Goal: Task Accomplishment & Management: Manage account settings

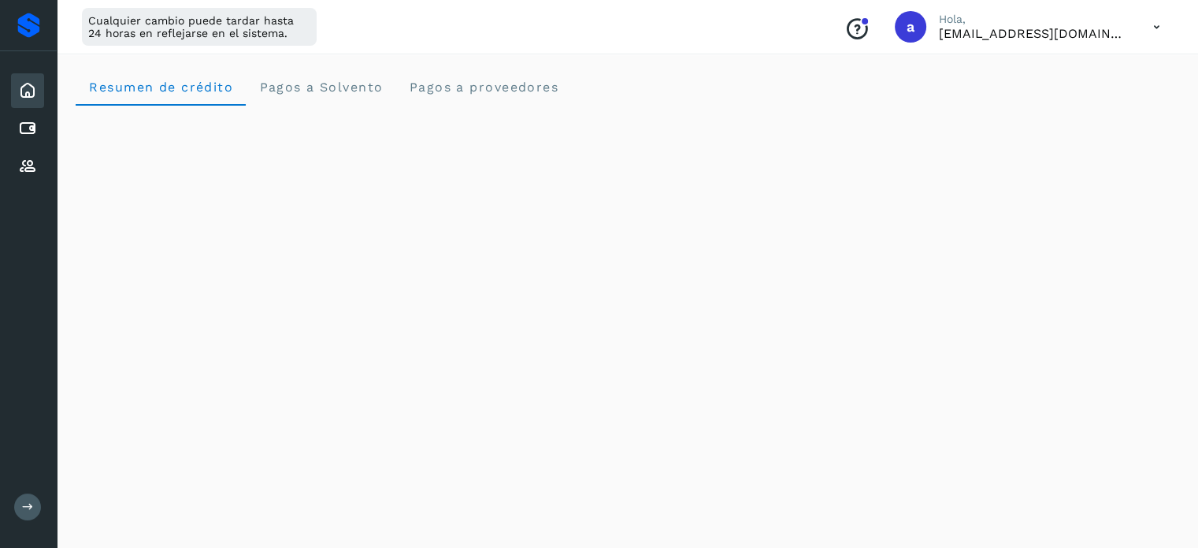
click at [34, 89] on icon at bounding box center [27, 90] width 19 height 19
click at [24, 128] on icon at bounding box center [27, 128] width 19 height 19
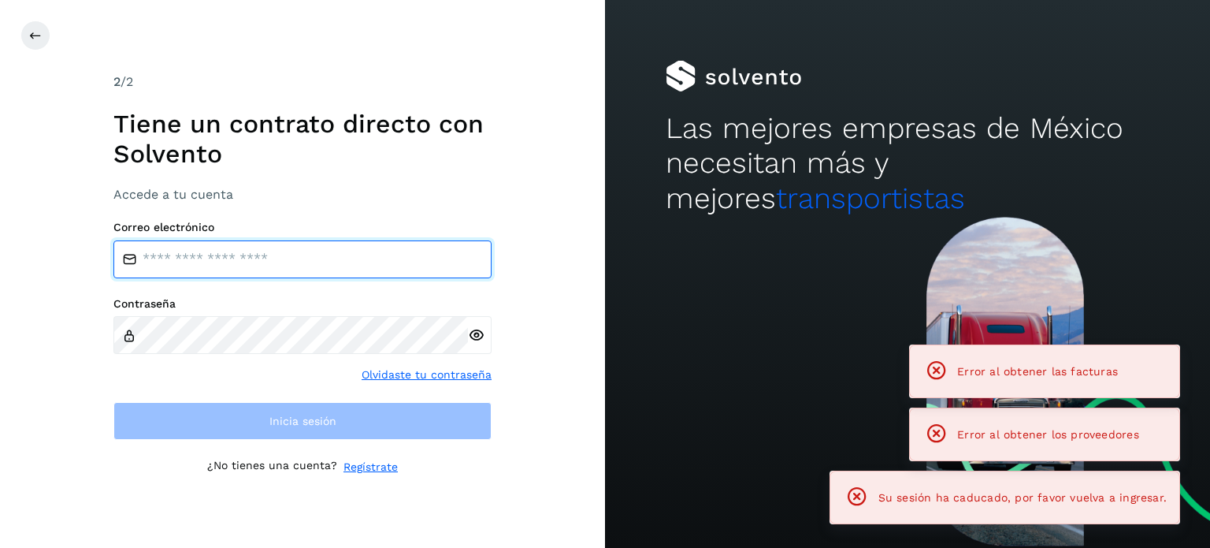
type input "**********"
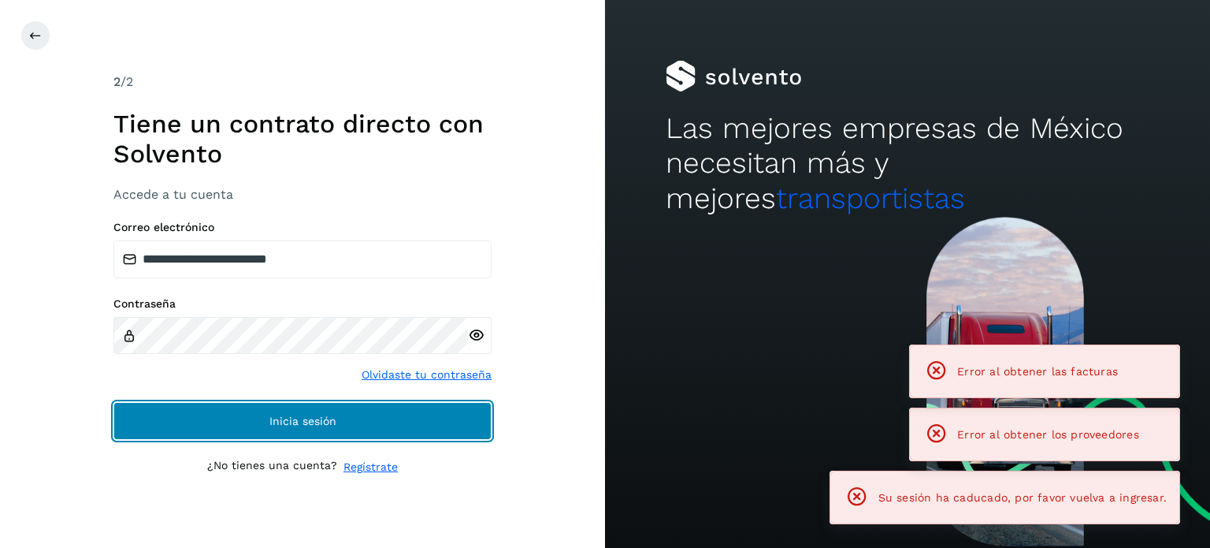
click at [221, 425] on button "Inicia sesión" at bounding box center [302, 421] width 378 height 38
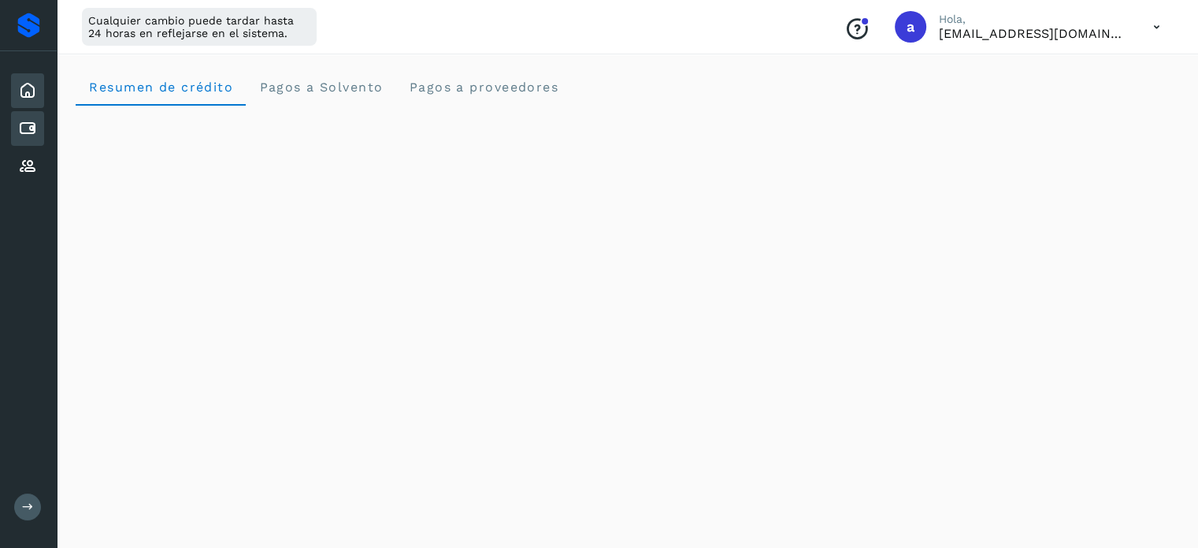
click at [17, 126] on div "Cuentas por pagar" at bounding box center [27, 128] width 33 height 35
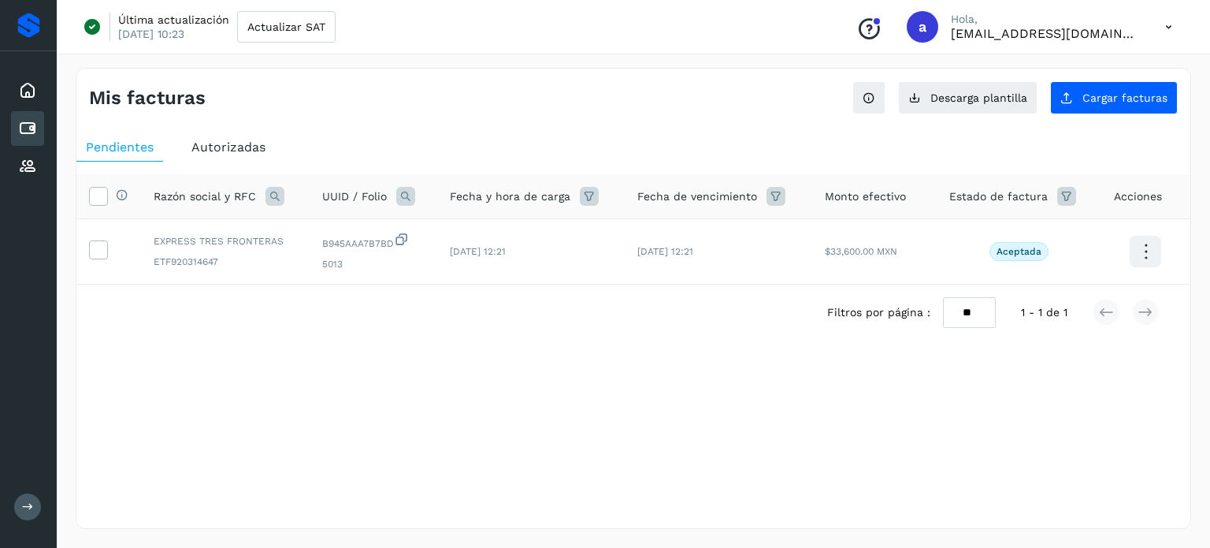
click at [634, 356] on div "Selecciona una fecha" at bounding box center [633, 353] width 1114 height 26
click at [27, 100] on div "Inicio" at bounding box center [27, 90] width 33 height 35
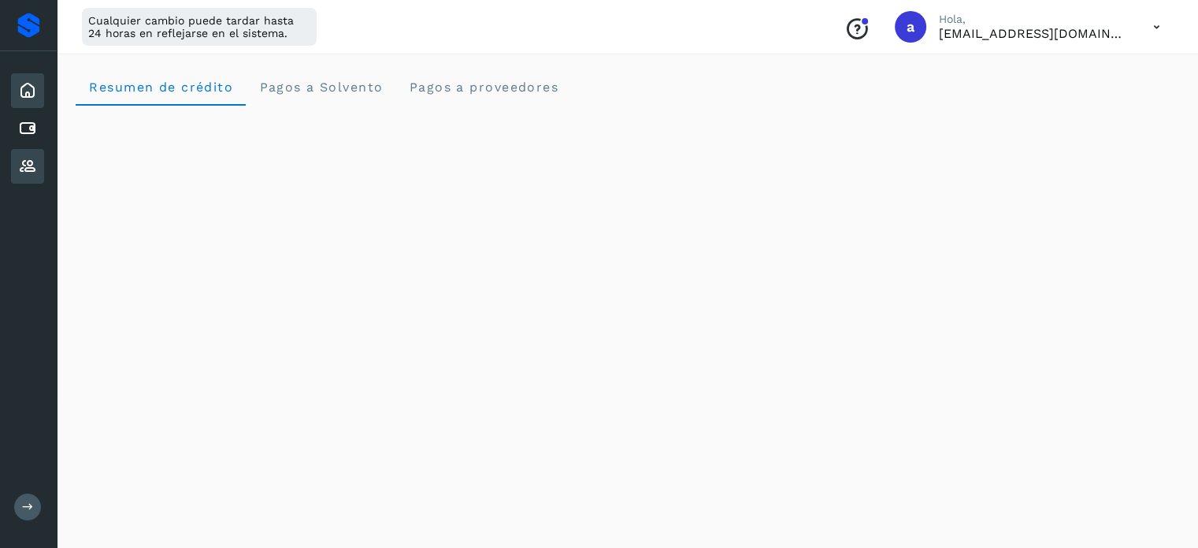
click at [22, 162] on icon at bounding box center [27, 166] width 19 height 19
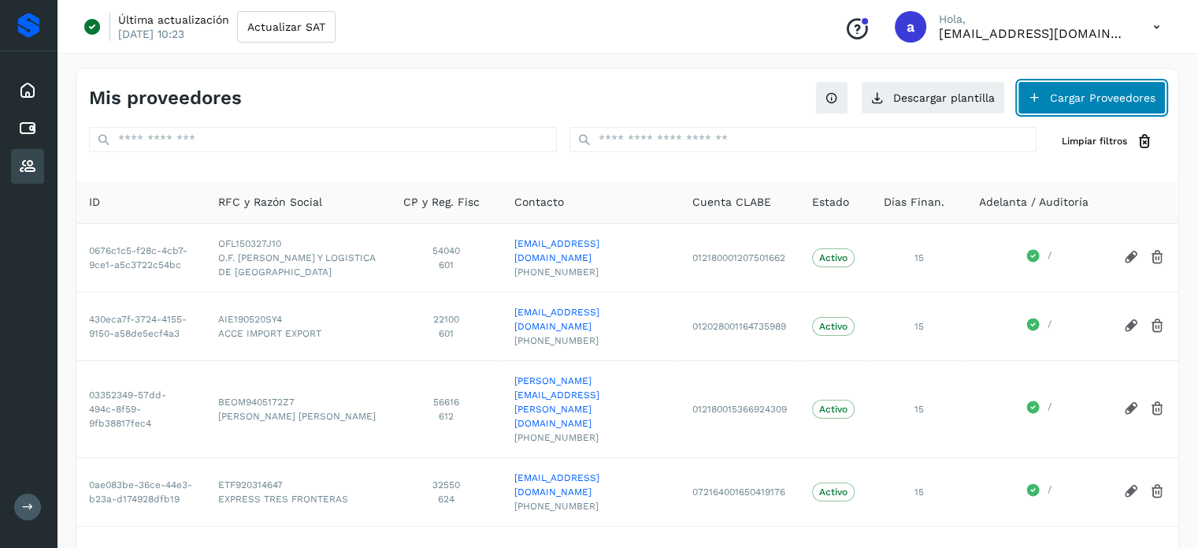
click at [1059, 96] on button "Cargar Proveedores" at bounding box center [1092, 97] width 148 height 33
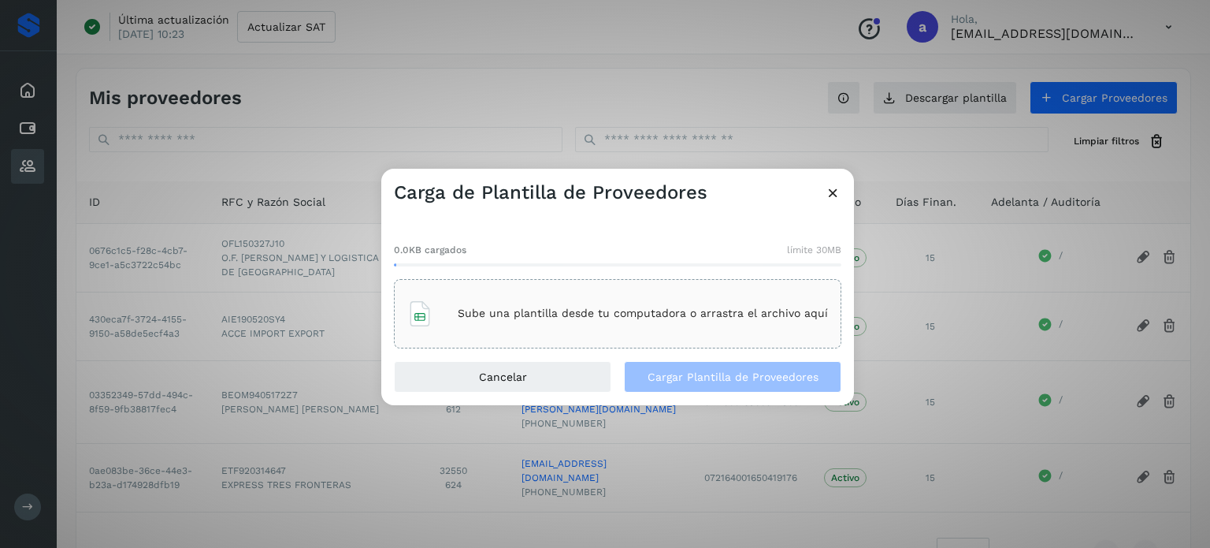
click at [830, 199] on icon at bounding box center [833, 192] width 17 height 17
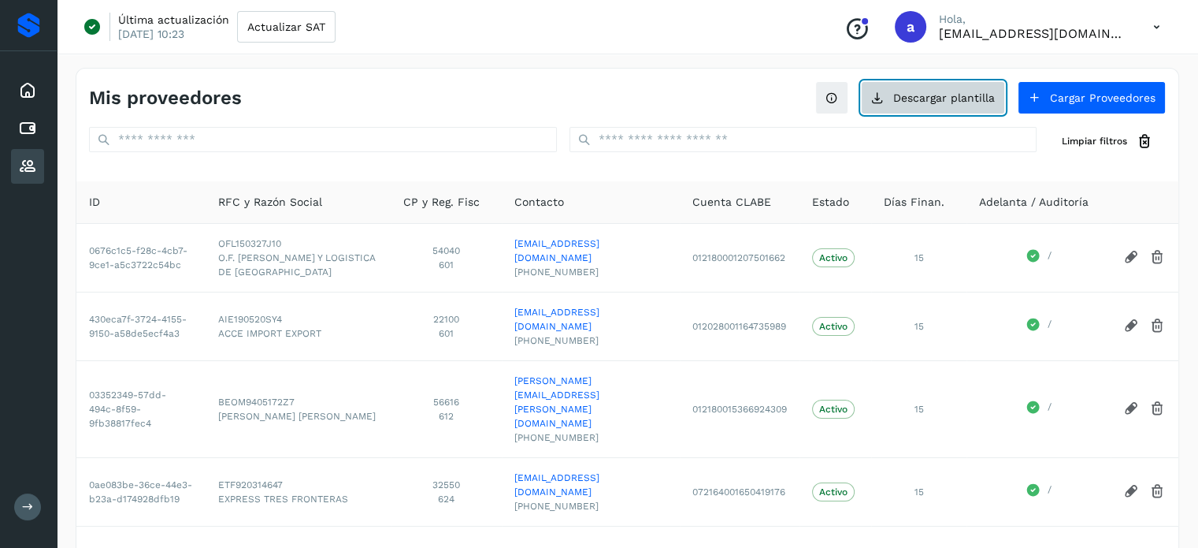
click at [907, 100] on button "Descargar plantilla" at bounding box center [933, 97] width 144 height 33
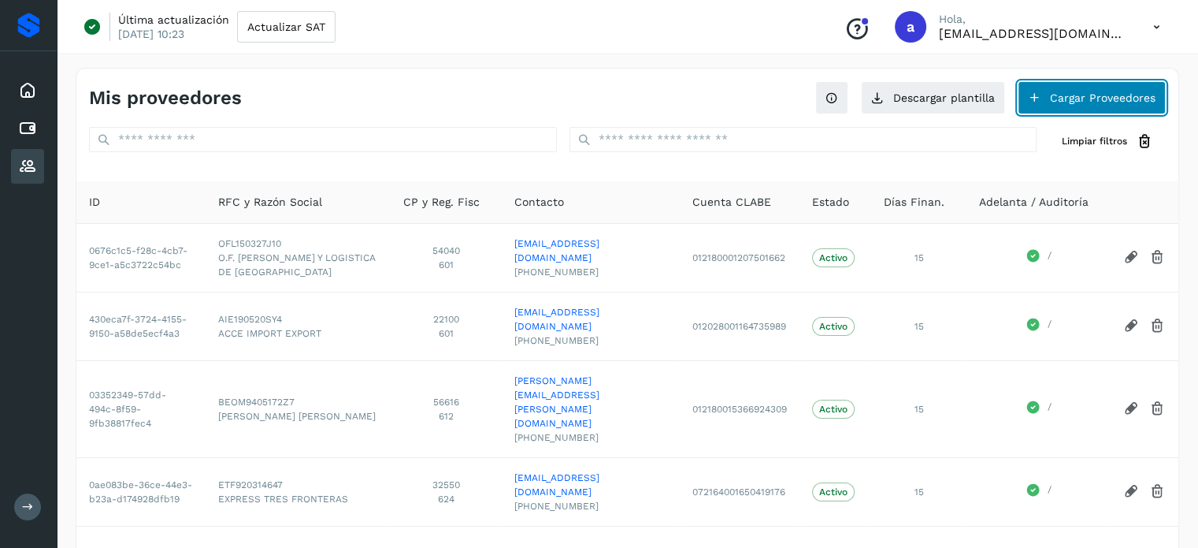
click at [1039, 97] on icon at bounding box center [1034, 97] width 13 height 13
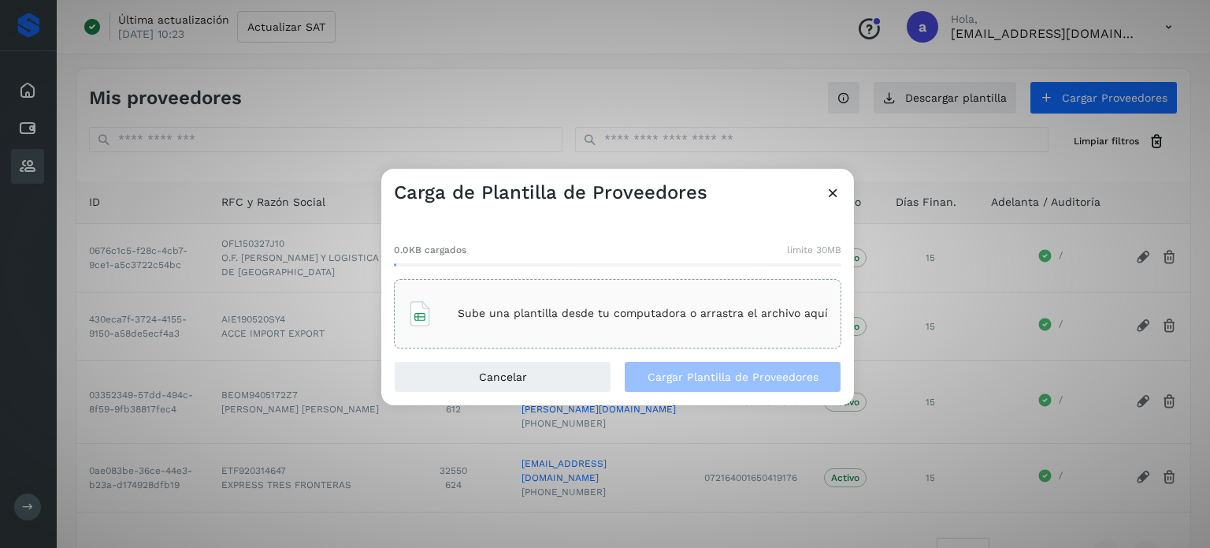
click at [527, 302] on div "Sube una plantilla desde tu computadora o arrastra el archivo aquí" at bounding box center [617, 313] width 421 height 43
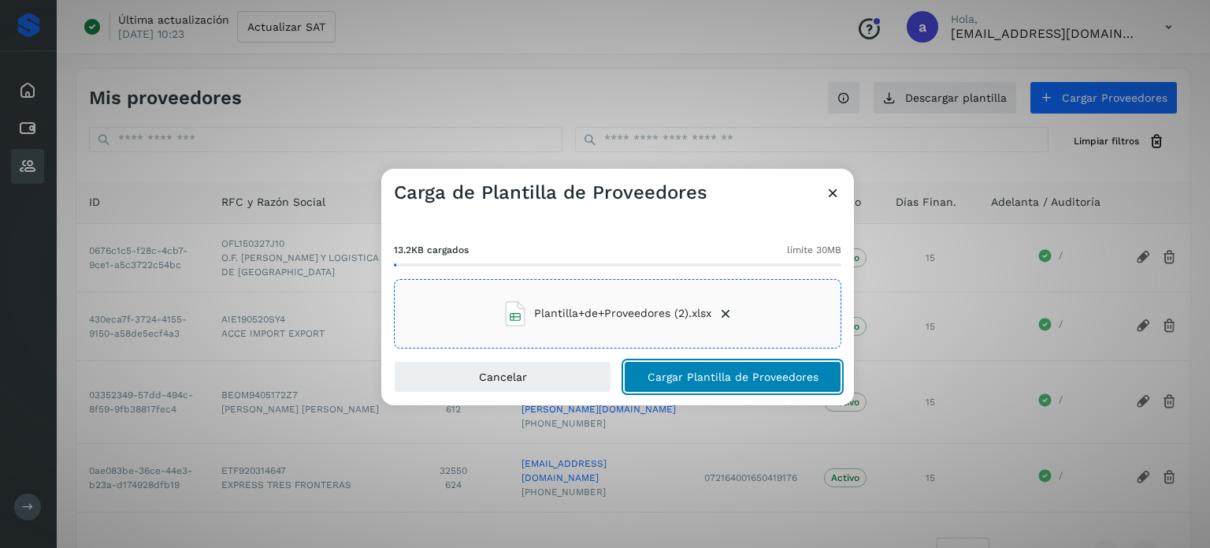
click at [734, 372] on span "Cargar Plantilla de Proveedores" at bounding box center [733, 376] width 171 height 11
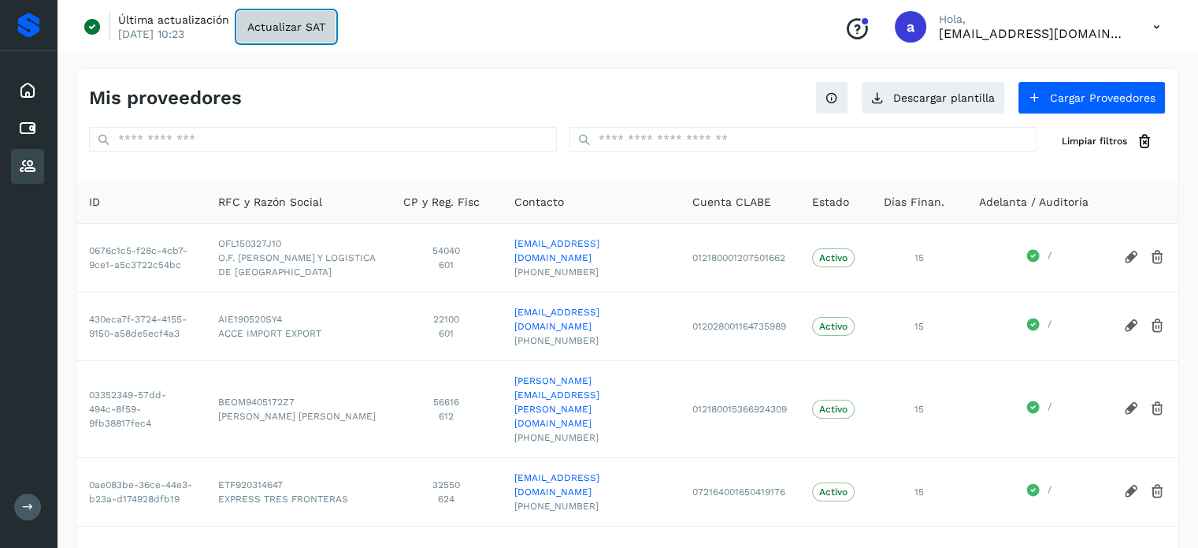
click at [291, 31] on span "Actualizar SAT" at bounding box center [286, 26] width 78 height 11
